Goal: Task Accomplishment & Management: Complete application form

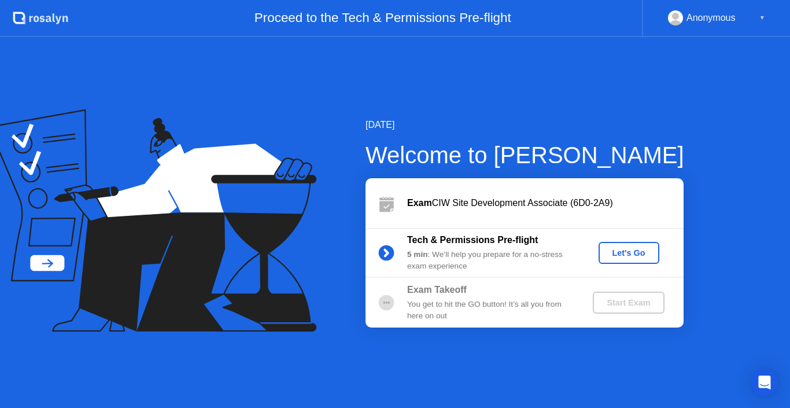
click at [613, 257] on div "Let's Go" at bounding box center [628, 252] width 51 height 9
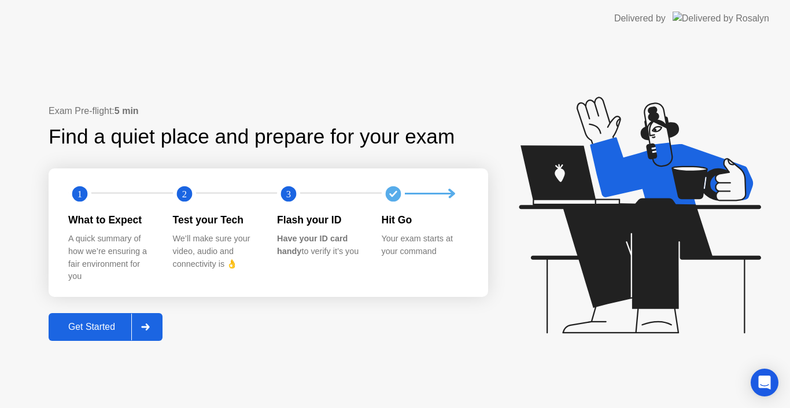
click at [108, 318] on button "Get Started" at bounding box center [106, 327] width 114 height 28
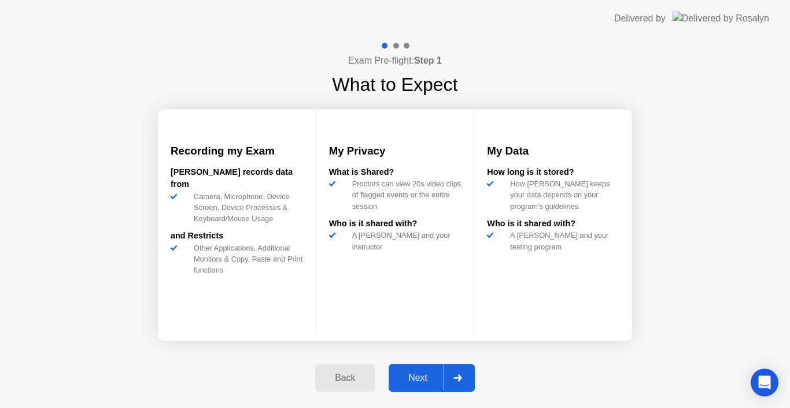
click at [414, 372] on div "Next" at bounding box center [417, 377] width 51 height 10
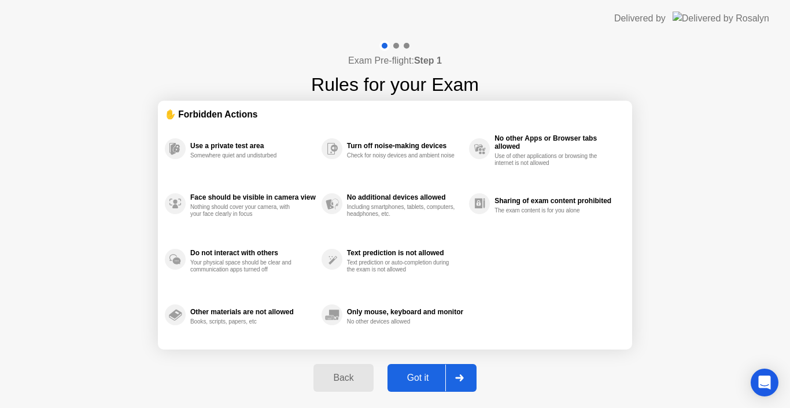
click at [421, 373] on div "Got it" at bounding box center [418, 377] width 54 height 10
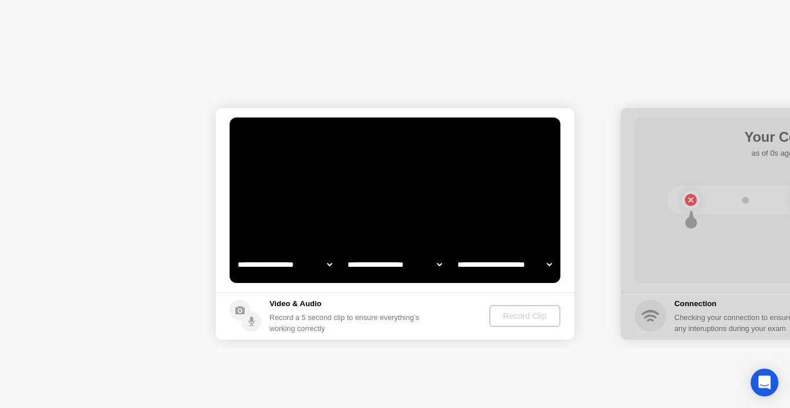
select select "**********"
select select "*******"
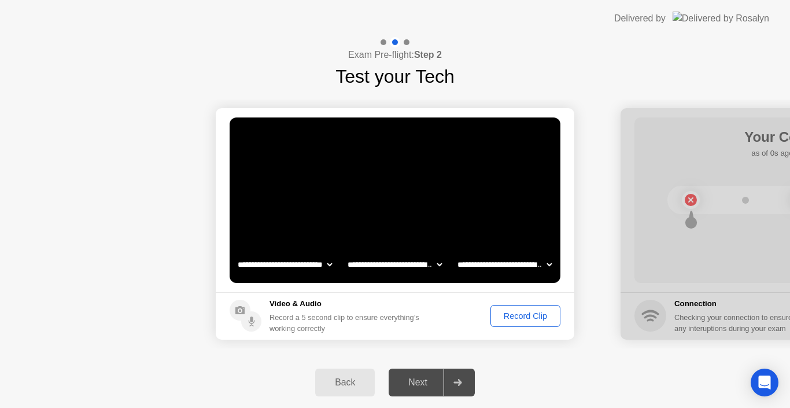
click at [538, 312] on div "Record Clip" at bounding box center [525, 315] width 62 height 9
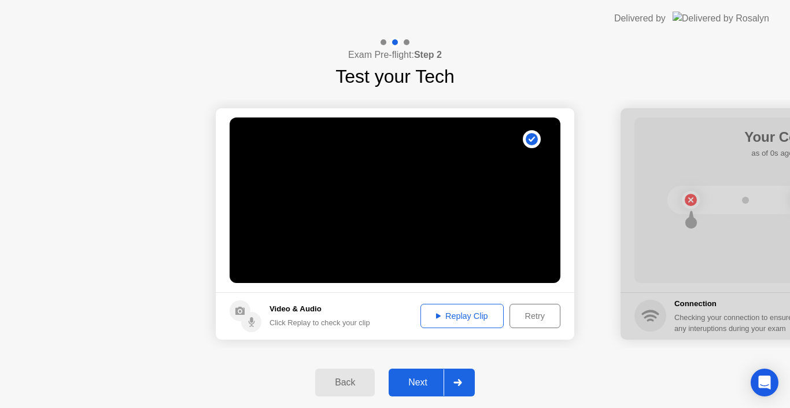
click at [462, 309] on button "Replay Clip" at bounding box center [461, 315] width 83 height 24
click at [436, 313] on icon at bounding box center [438, 316] width 5 height 6
click at [420, 379] on div "Next" at bounding box center [417, 382] width 51 height 10
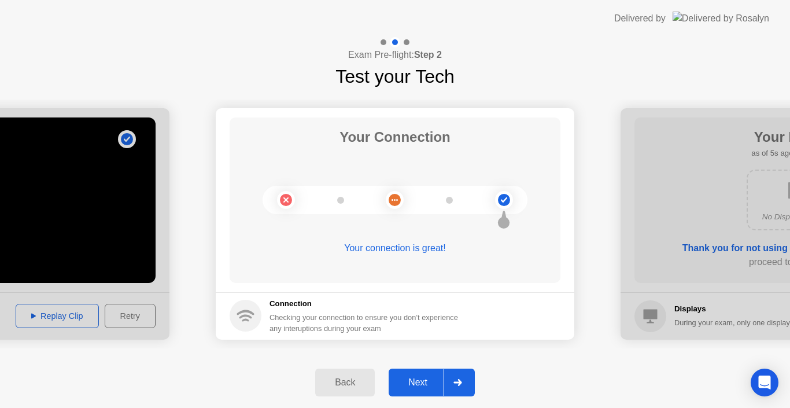
click at [412, 372] on button "Next" at bounding box center [431, 382] width 86 height 28
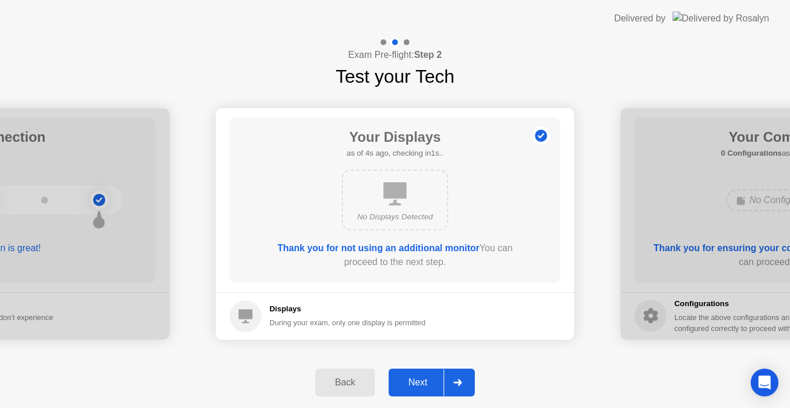
click at [420, 379] on div "Next" at bounding box center [417, 382] width 51 height 10
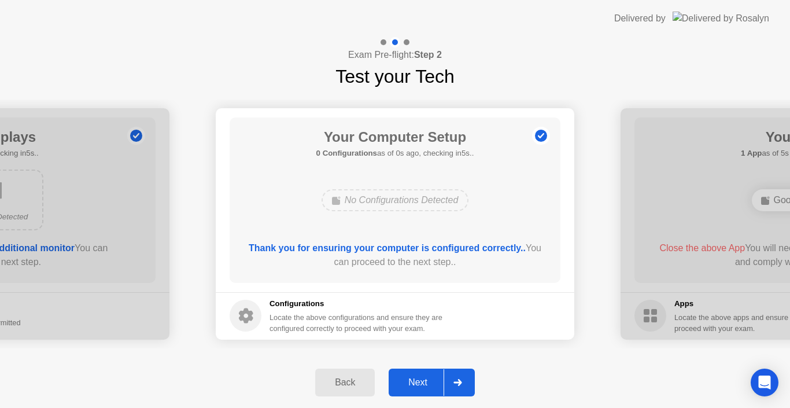
click at [416, 380] on div "Next" at bounding box center [417, 382] width 51 height 10
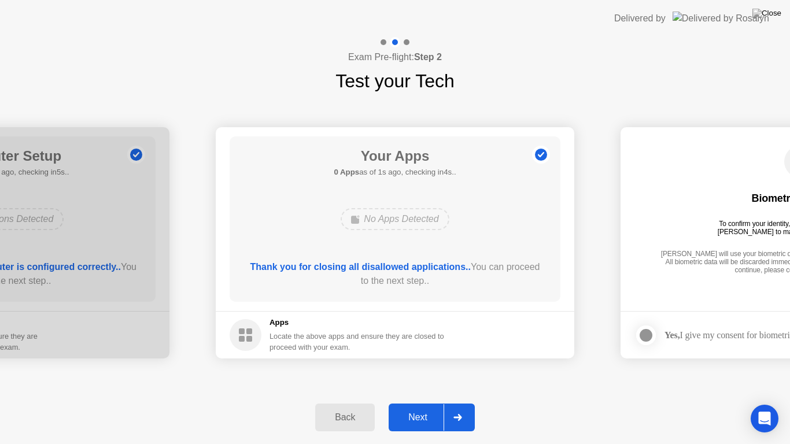
click at [421, 407] on div "Next" at bounding box center [417, 417] width 51 height 10
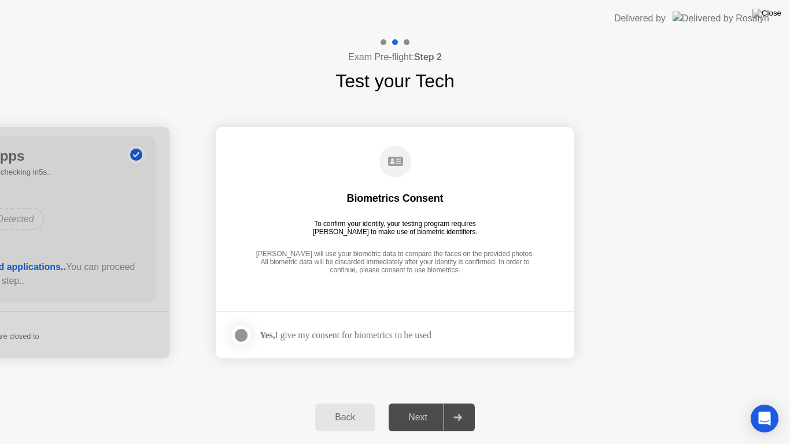
click at [238, 334] on div at bounding box center [241, 335] width 14 height 14
click at [413, 407] on div "Next" at bounding box center [417, 417] width 51 height 10
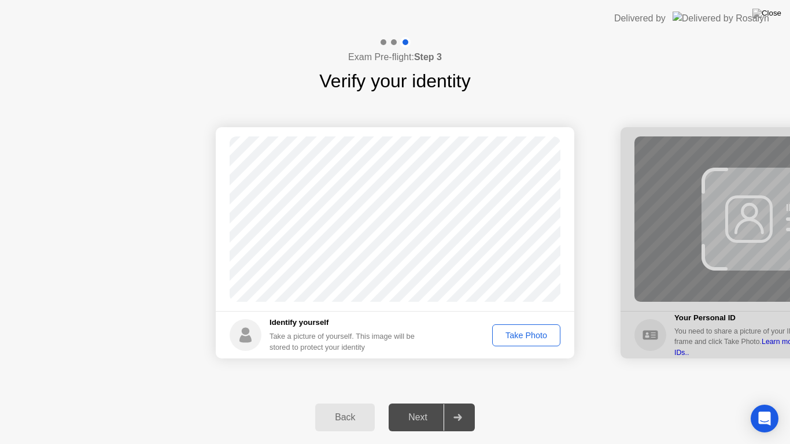
click at [529, 337] on div "Take Photo" at bounding box center [526, 335] width 60 height 9
click at [425, 407] on div "Next" at bounding box center [417, 417] width 51 height 10
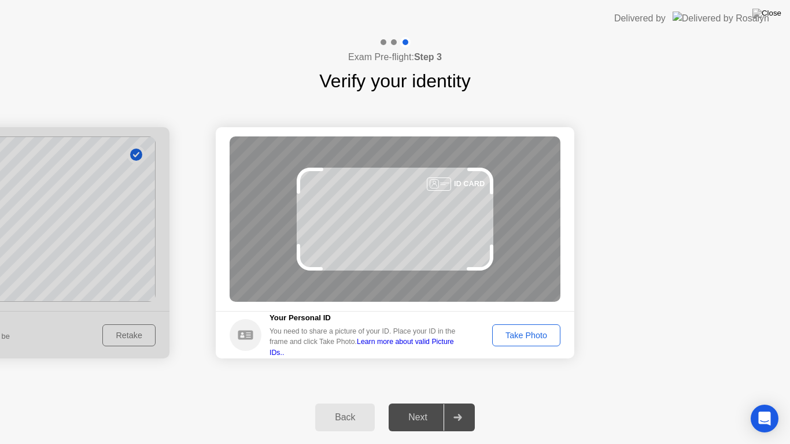
click at [533, 332] on div "Take Photo" at bounding box center [526, 335] width 60 height 9
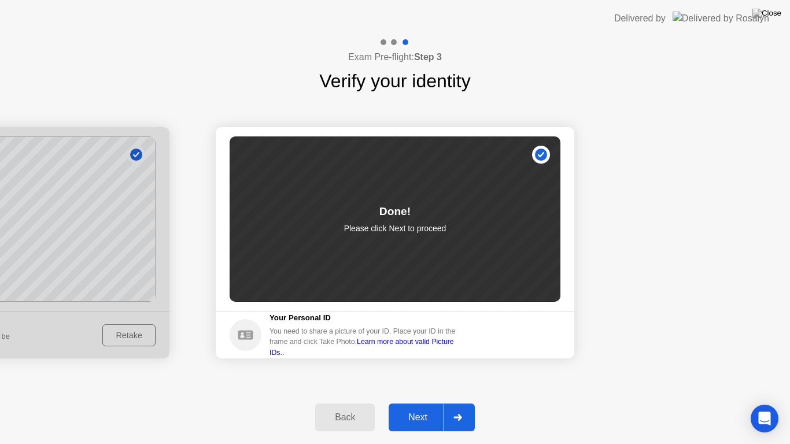
click at [428, 407] on div "Next" at bounding box center [417, 417] width 51 height 10
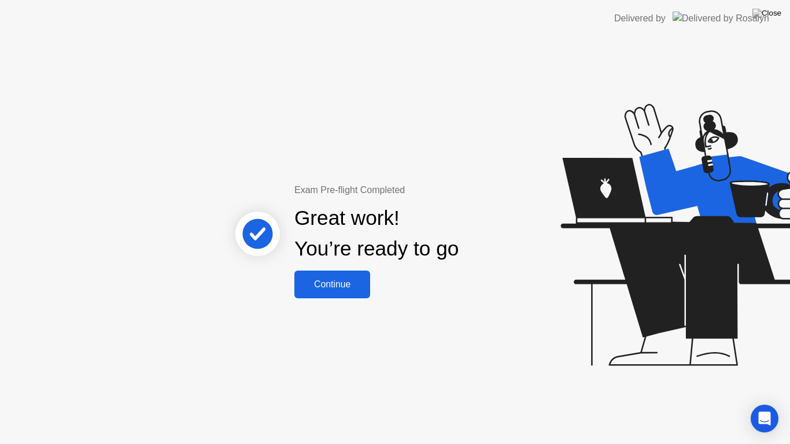
click at [332, 276] on button "Continue" at bounding box center [332, 285] width 76 height 28
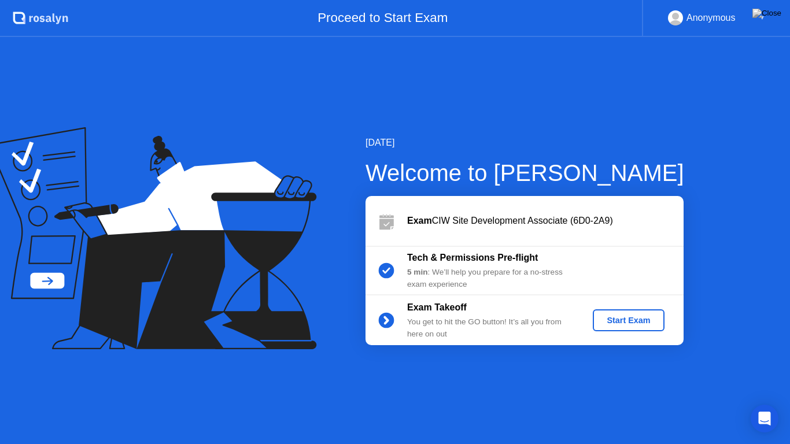
click at [613, 316] on div "Start Exam" at bounding box center [628, 320] width 62 height 9
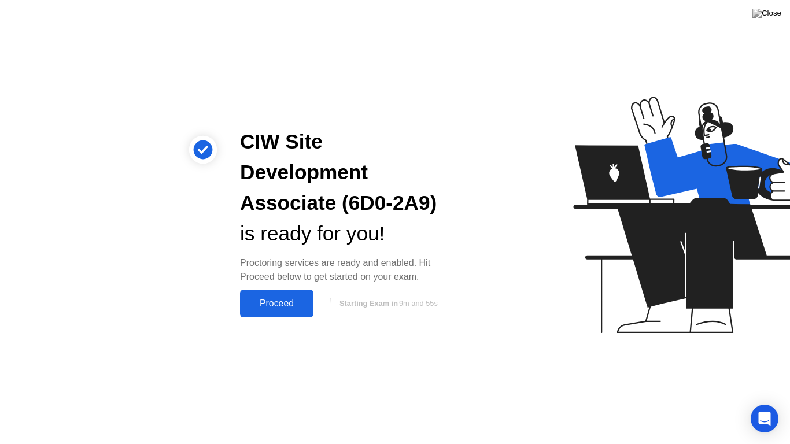
click at [297, 298] on div "Proceed" at bounding box center [276, 303] width 66 height 10
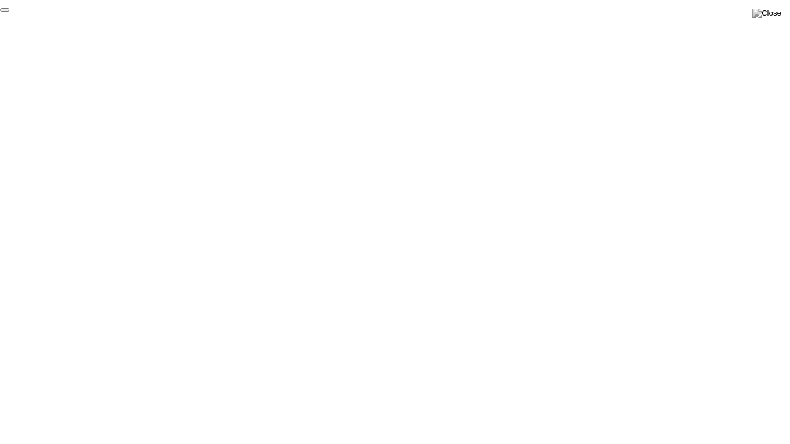
click div "End Proctoring Session"
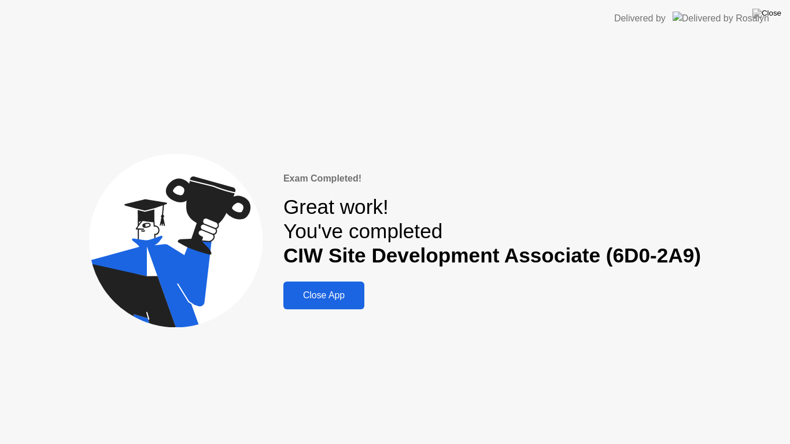
click at [310, 286] on button "Close App" at bounding box center [323, 296] width 81 height 28
